Goal: Information Seeking & Learning: Check status

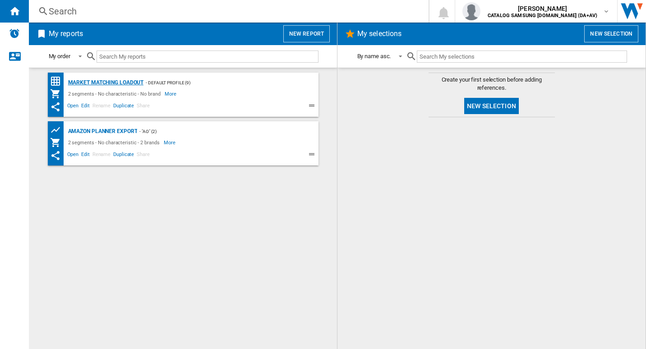
click at [123, 83] on div "Market Matching Loadout" at bounding box center [105, 82] width 78 height 11
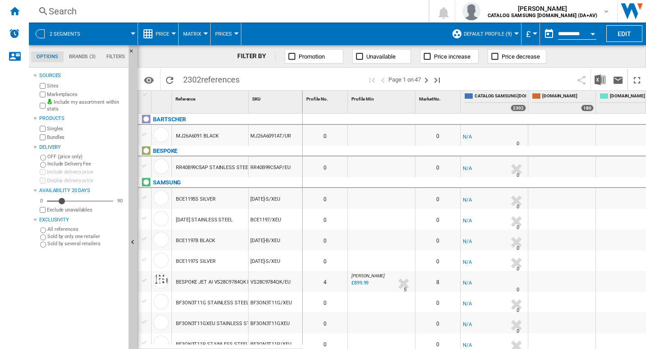
click at [76, 8] on div "Search" at bounding box center [227, 11] width 356 height 13
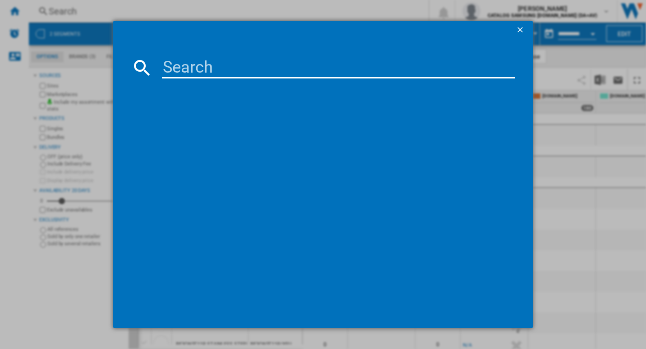
click at [187, 65] on input at bounding box center [338, 68] width 353 height 22
paste input "RS80F64KEFEU"
type input "RS80F64KEFEU"
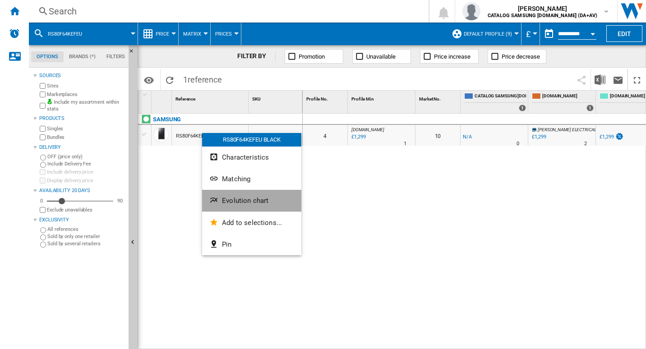
click at [249, 201] on span "Evolution chart" at bounding box center [245, 201] width 46 height 8
